Goal: Information Seeking & Learning: Learn about a topic

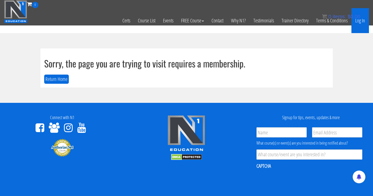
click at [360, 17] on link "Log In" at bounding box center [360, 20] width 18 height 25
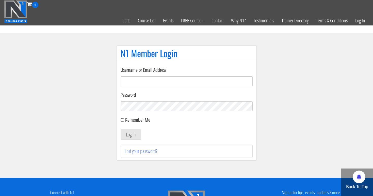
type input "[EMAIL_ADDRESS][DOMAIN_NAME]"
click at [131, 134] on button "Log In" at bounding box center [131, 134] width 21 height 11
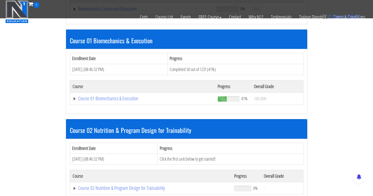
scroll to position [131, 0]
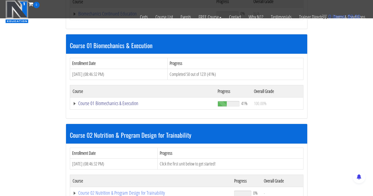
click at [117, 16] on link "Course 01 Biomechanics & Execution" at bounding box center [142, 13] width 139 height 5
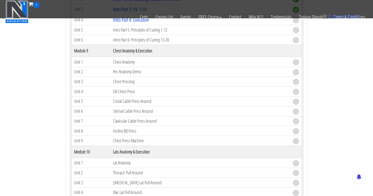
scroll to position [775, 0]
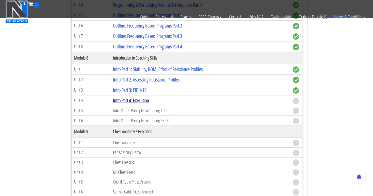
click at [140, 101] on link "Intro Part 4: Execution" at bounding box center [131, 100] width 36 height 7
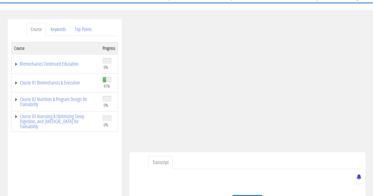
scroll to position [53, 0]
